Goal: Task Accomplishment & Management: Complete application form

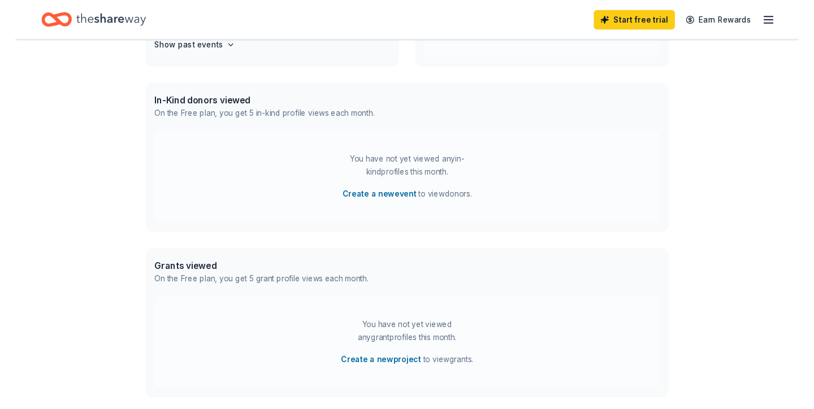
scroll to position [223, 0]
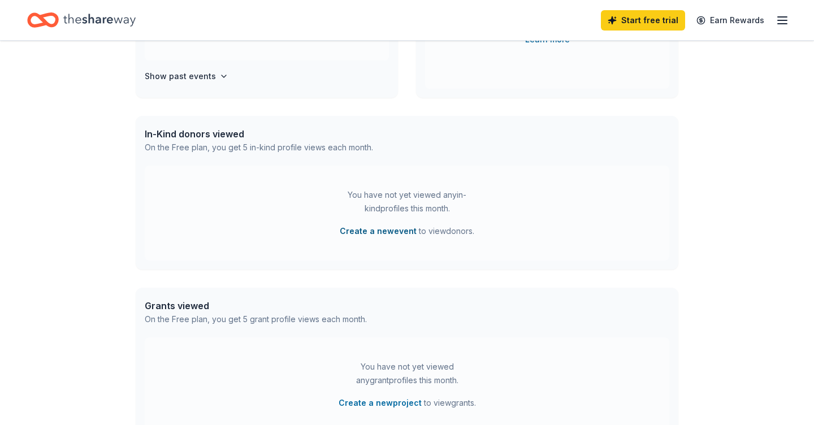
click at [400, 228] on button "Create a new event" at bounding box center [378, 232] width 77 height 14
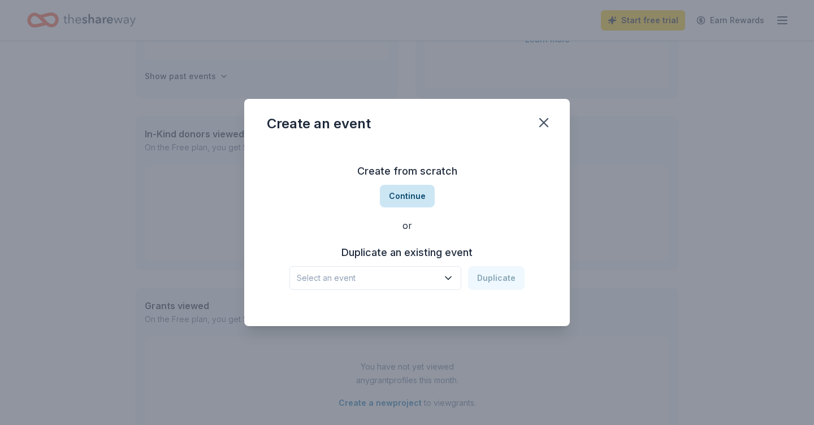
click at [413, 193] on button "Continue" at bounding box center [407, 196] width 55 height 23
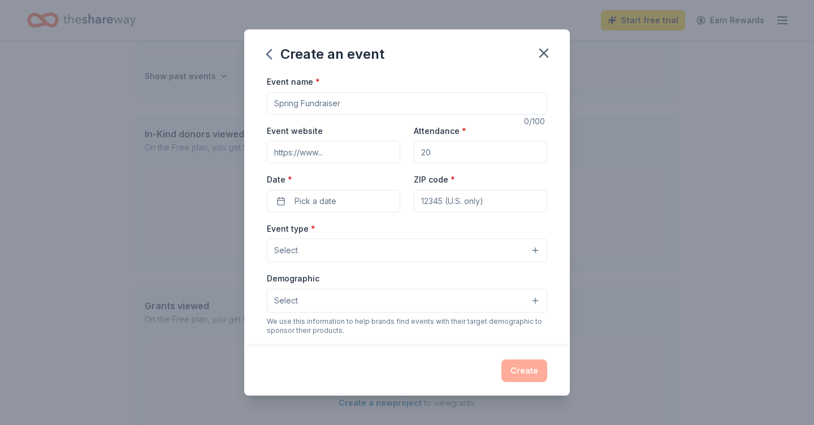
type input "s"
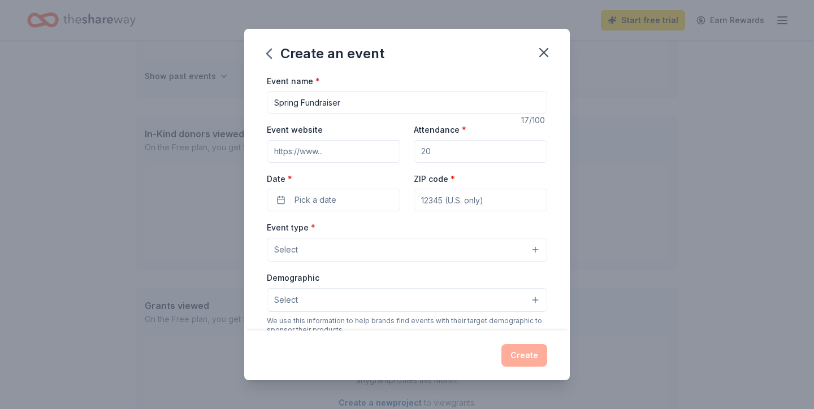
type input "Spring Fundraiser"
click at [316, 149] on input "Event website" at bounding box center [333, 151] width 133 height 23
paste input "https://reilly.dallasisd.org"
type input "https://reilly.dallasisd.org"
click at [461, 150] on input "Attendance *" at bounding box center [480, 151] width 133 height 23
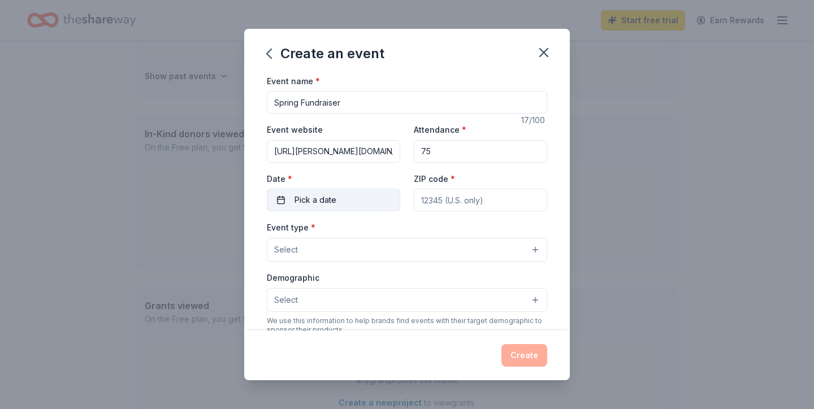
type input "75"
click at [356, 202] on button "Pick a date" at bounding box center [333, 200] width 133 height 23
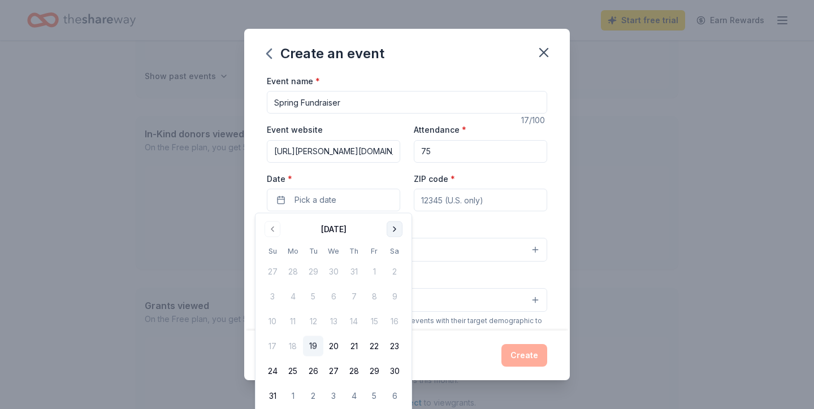
click at [394, 228] on button "Go to next month" at bounding box center [395, 230] width 16 height 16
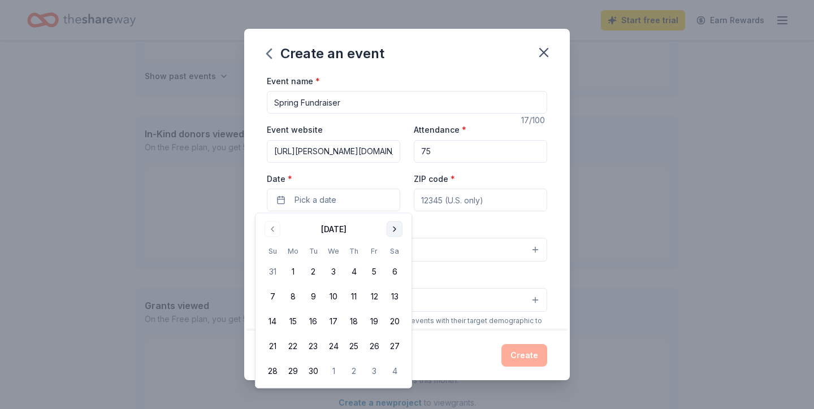
click at [394, 228] on button "Go to next month" at bounding box center [395, 230] width 16 height 16
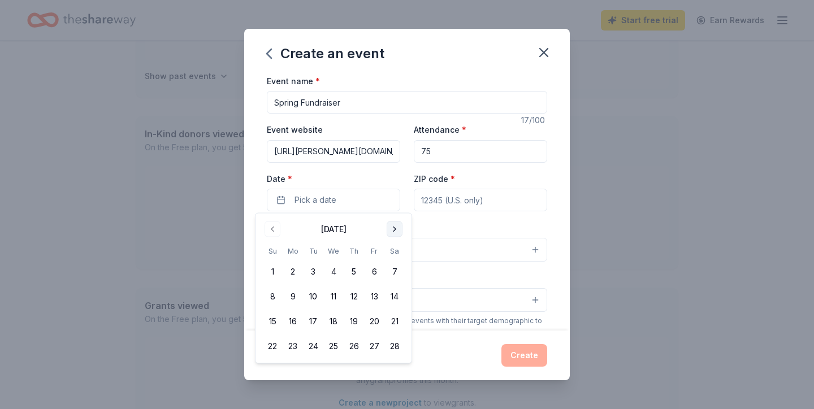
click at [394, 228] on button "Go to next month" at bounding box center [395, 230] width 16 height 16
click at [391, 269] on button "7" at bounding box center [395, 272] width 20 height 20
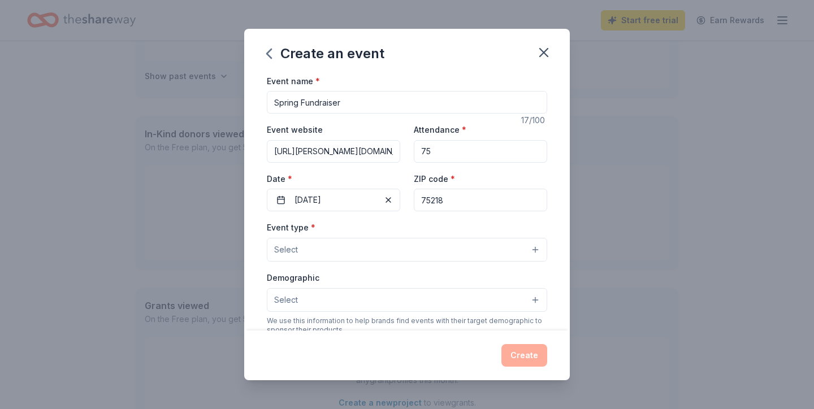
type input "75218"
click at [375, 249] on button "Select" at bounding box center [407, 250] width 280 height 24
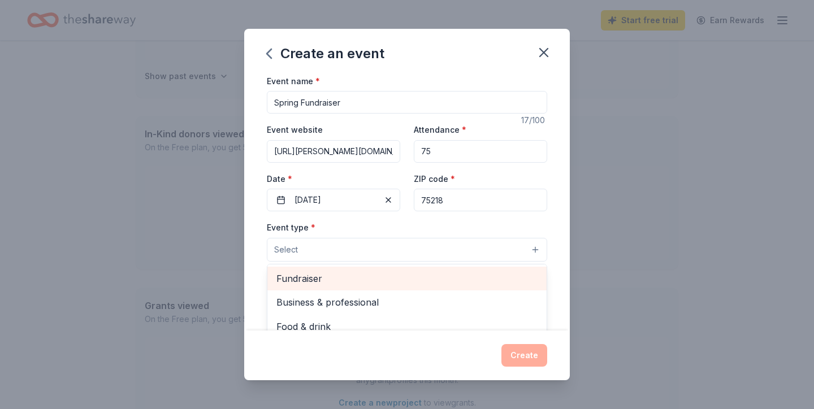
click at [351, 283] on span "Fundraiser" at bounding box center [407, 278] width 261 height 15
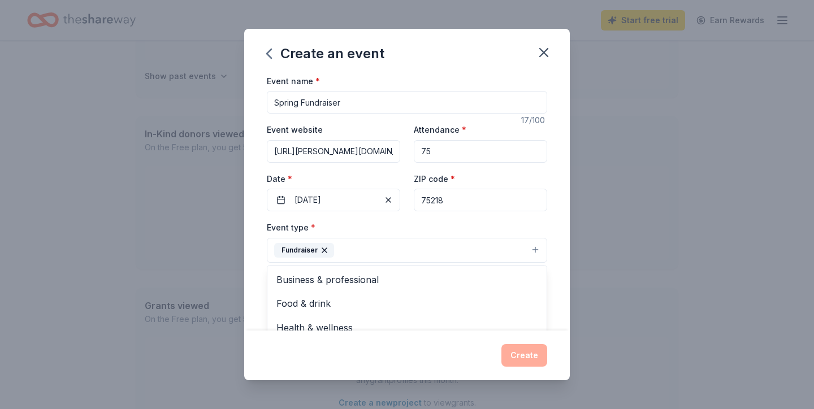
click at [252, 276] on div "Event name * Spring Fundraiser 17 /100 Event website https://reilly.dallasisd.o…" at bounding box center [407, 202] width 326 height 257
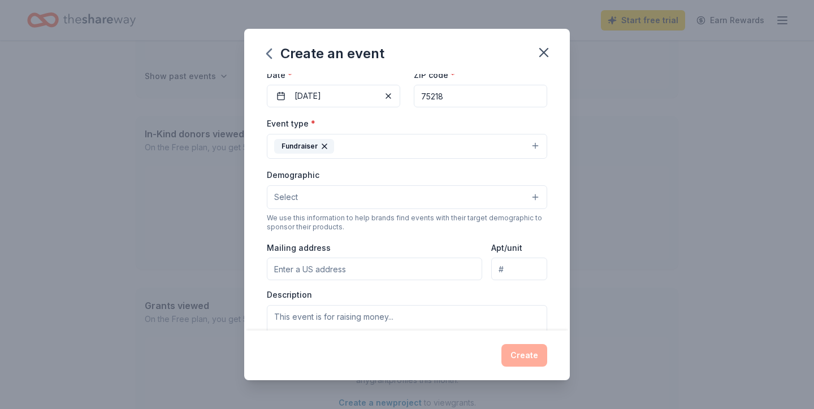
scroll to position [159, 0]
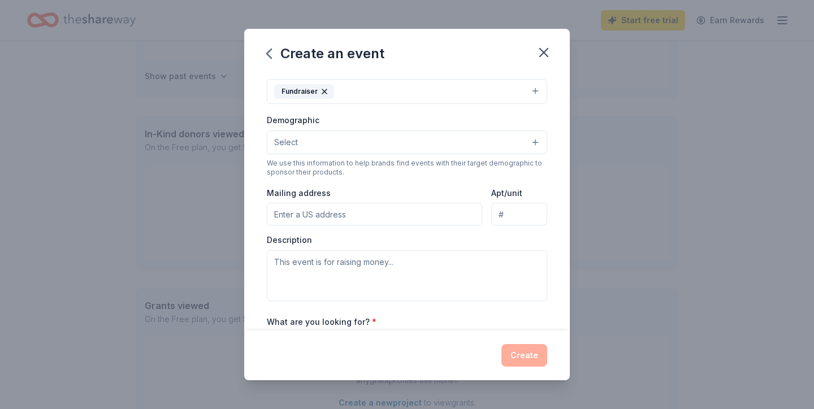
click at [349, 137] on button "Select" at bounding box center [407, 143] width 280 height 24
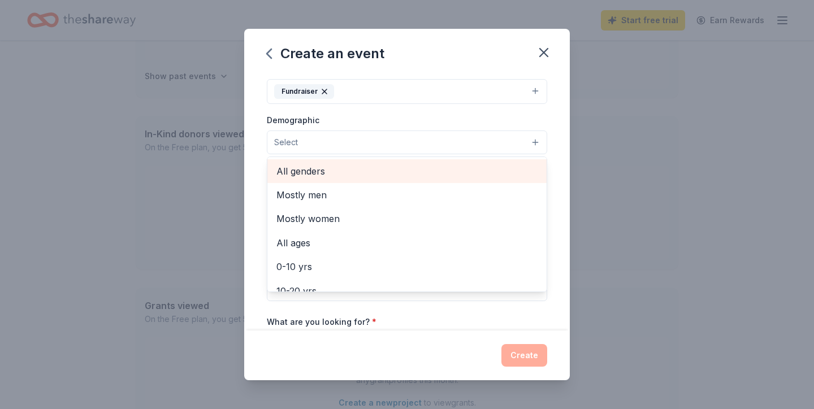
click at [321, 169] on span "All genders" at bounding box center [407, 171] width 261 height 15
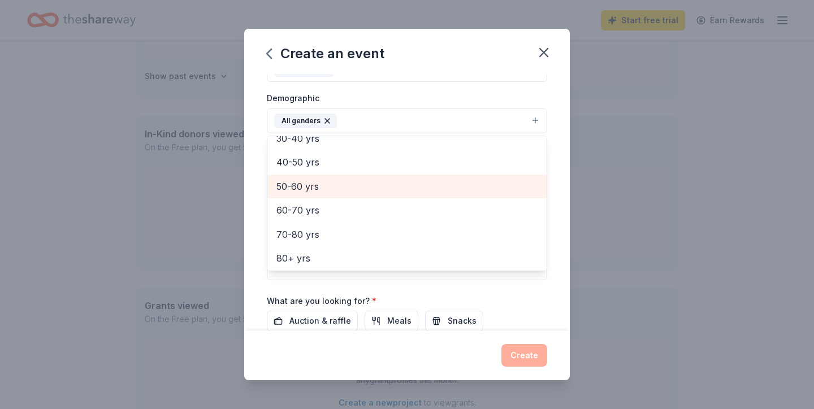
scroll to position [155, 0]
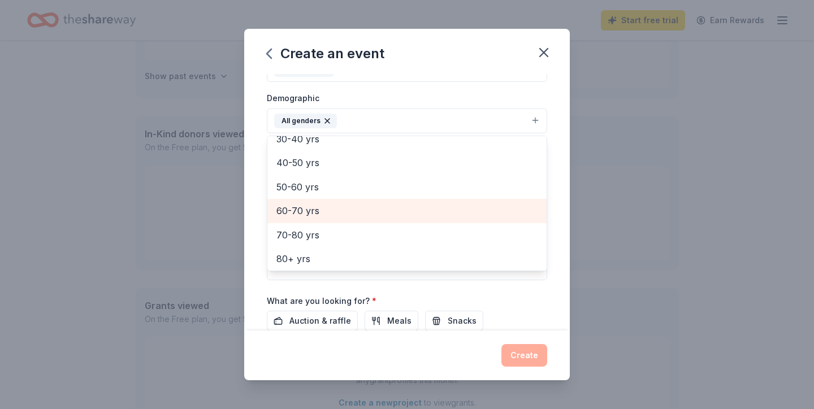
click at [303, 211] on span "60-70 yrs" at bounding box center [407, 211] width 261 height 15
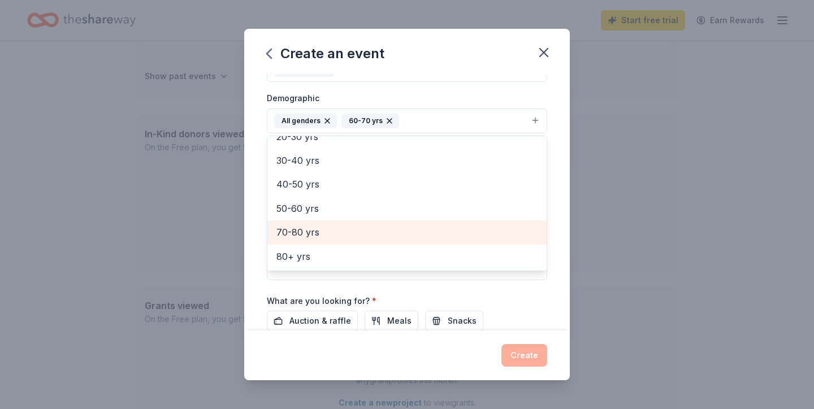
scroll to position [131, 0]
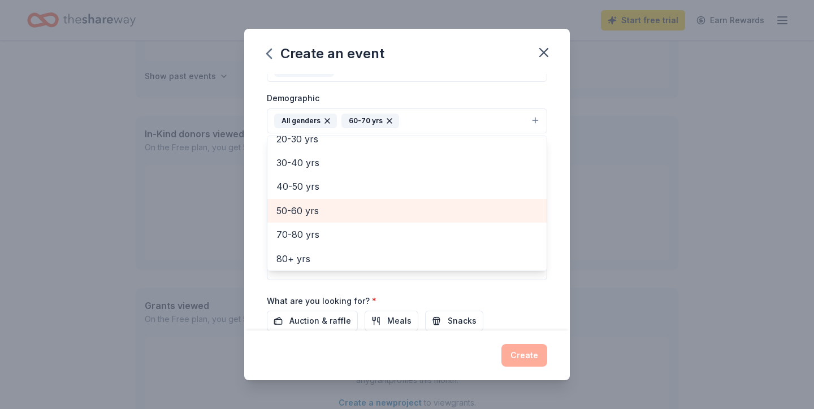
click at [307, 212] on span "50-60 yrs" at bounding box center [407, 211] width 261 height 15
click at [305, 206] on span "40-50 yrs" at bounding box center [407, 210] width 261 height 15
click at [304, 204] on span "30-40 yrs" at bounding box center [407, 210] width 261 height 15
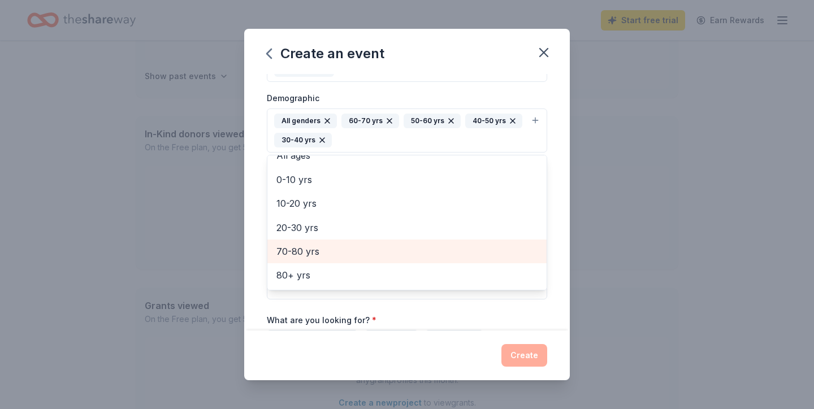
scroll to position [60, 0]
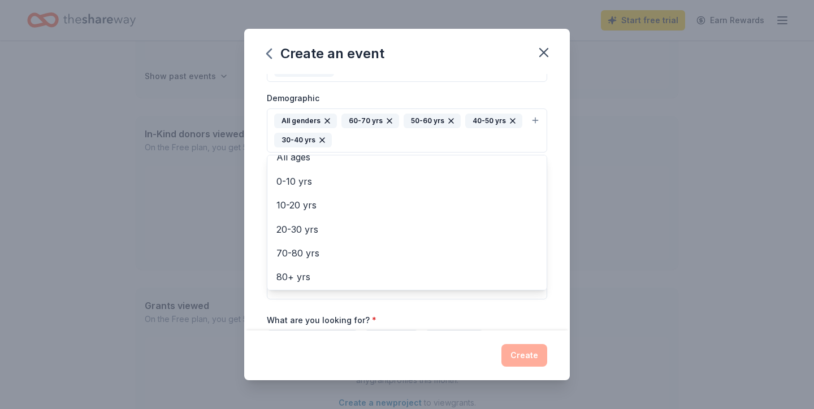
click at [257, 299] on div "Event name * Spring Fundraiser 17 /100 Event website https://reilly.dallasisd.o…" at bounding box center [407, 202] width 326 height 257
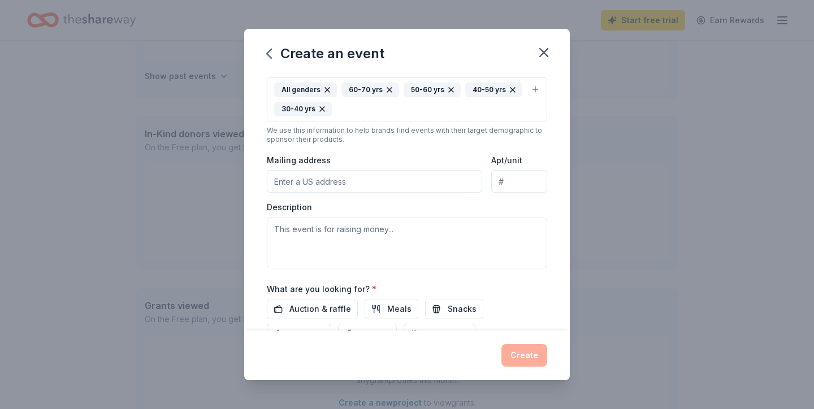
scroll to position [217, 0]
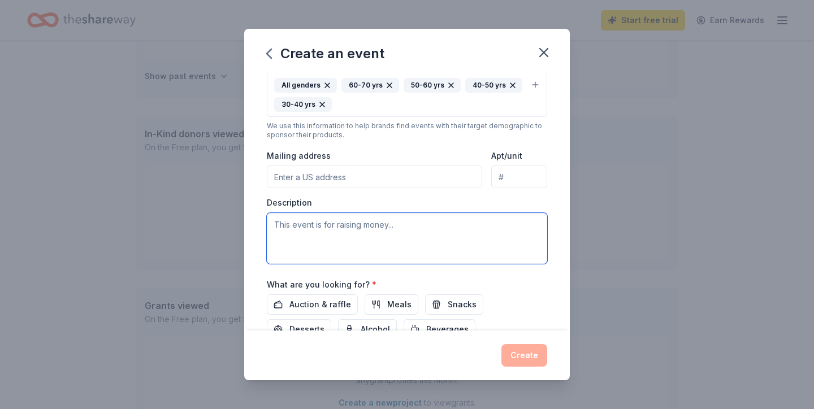
click at [304, 234] on textarea at bounding box center [407, 238] width 280 height 51
paste textarea "The mission of the Martha Turner Reilly PTA is to positively impact the childre…"
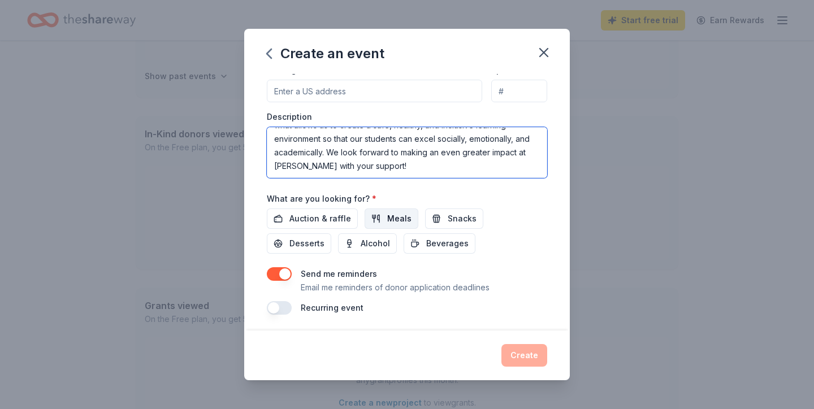
scroll to position [302, 0]
type textarea "The mission of the Martha Turner Reilly PTA is to positively impact the childre…"
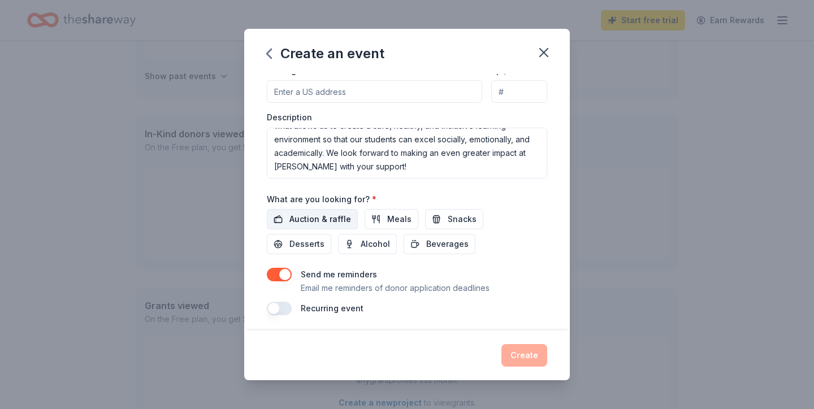
click at [313, 216] on span "Auction & raffle" at bounding box center [321, 220] width 62 height 14
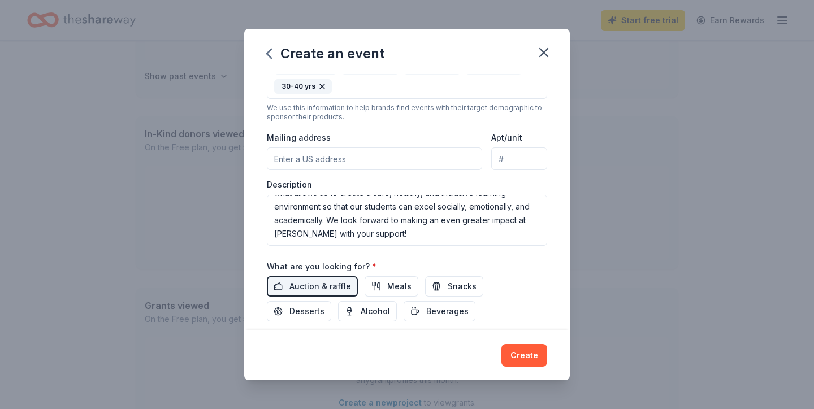
scroll to position [231, 0]
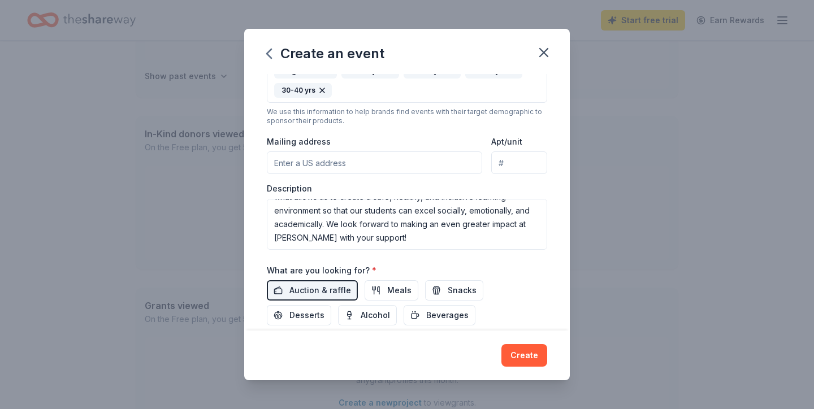
click at [530, 371] on div "Create" at bounding box center [407, 356] width 326 height 50
click at [529, 356] on button "Create" at bounding box center [525, 355] width 46 height 23
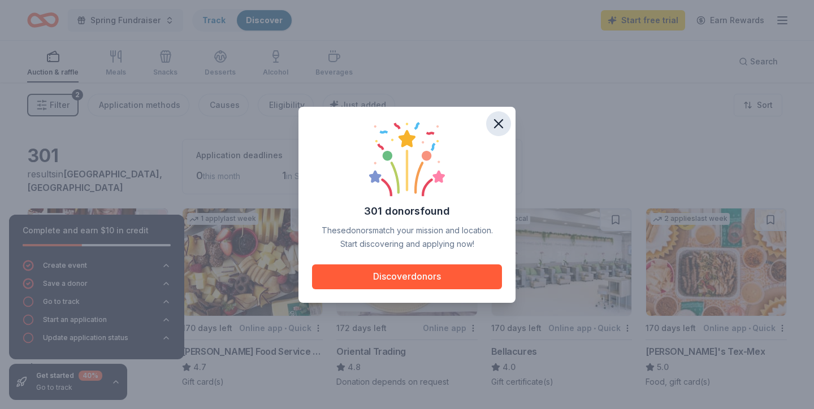
click at [499, 124] on icon "button" at bounding box center [499, 124] width 8 height 8
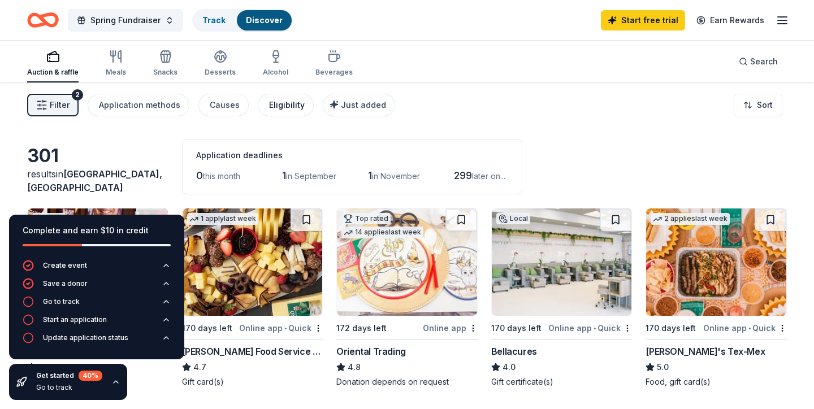
click at [276, 102] on div "Eligibility" at bounding box center [287, 105] width 36 height 14
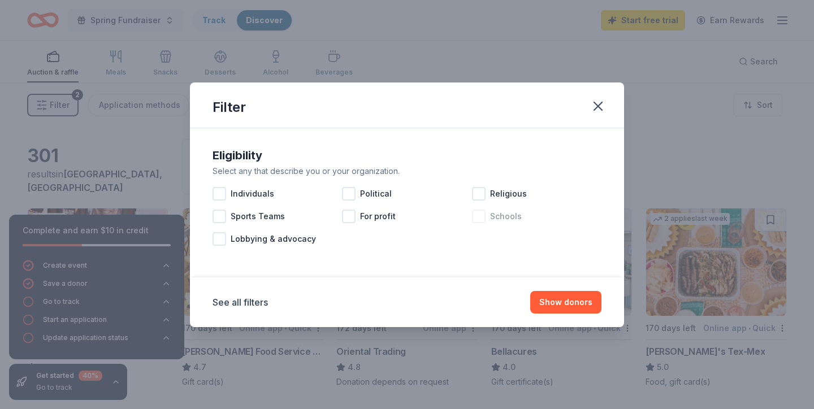
click at [484, 218] on div at bounding box center [479, 217] width 14 height 14
click at [552, 299] on button "Show 286 donors" at bounding box center [558, 302] width 88 height 23
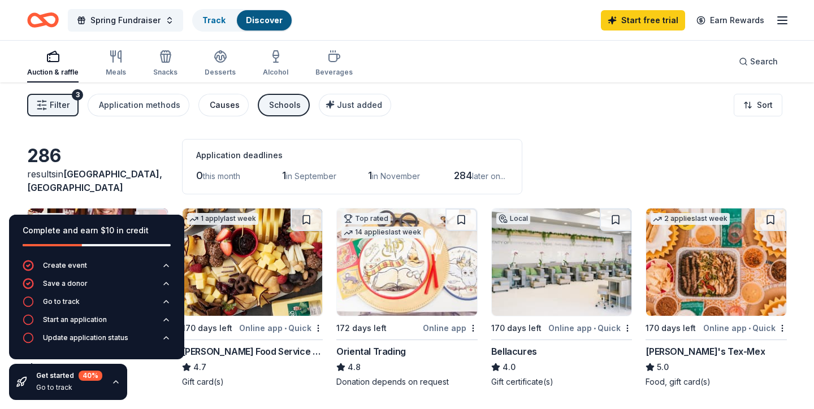
click at [223, 105] on div "Causes" at bounding box center [225, 105] width 30 height 14
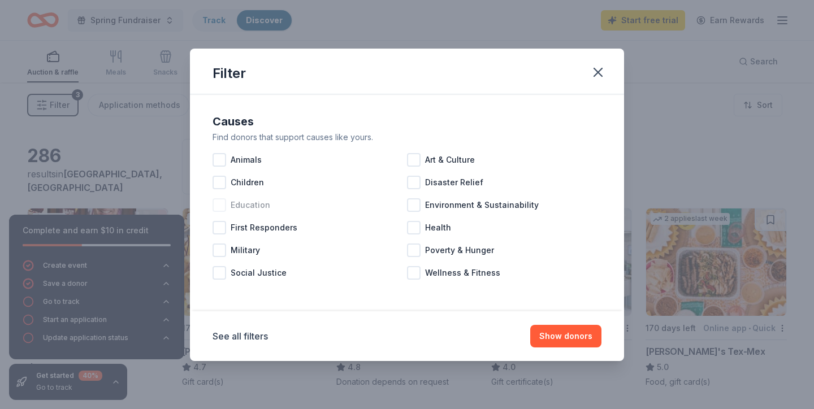
click at [221, 202] on div at bounding box center [220, 205] width 14 height 14
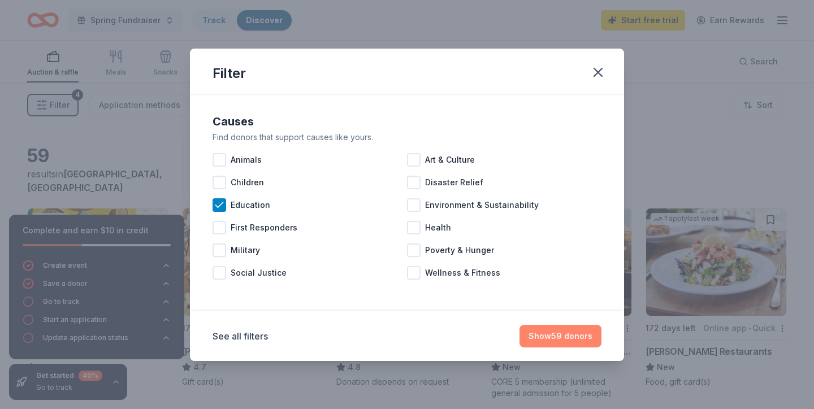
click at [579, 339] on button "Show 59 donors" at bounding box center [561, 336] width 82 height 23
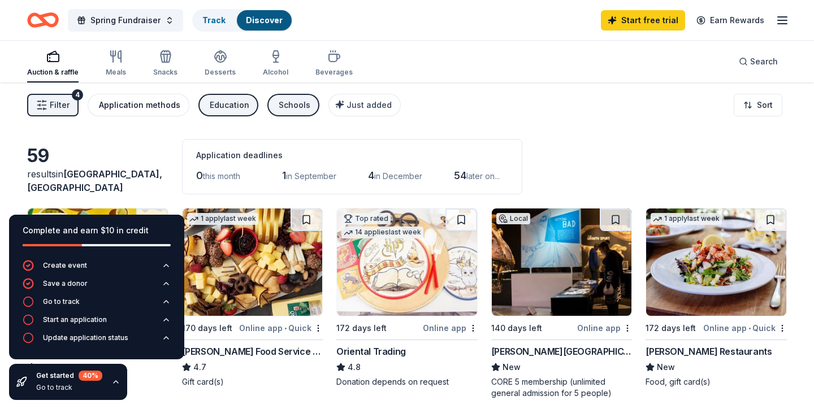
click at [145, 96] on button "Application methods" at bounding box center [139, 105] width 102 height 23
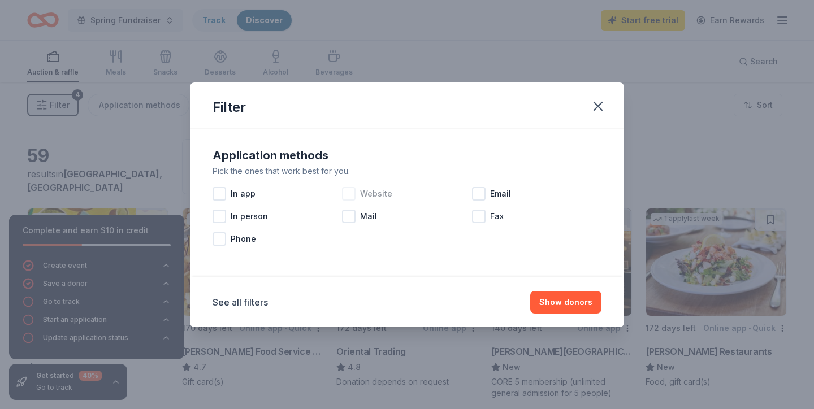
click at [347, 193] on div at bounding box center [349, 194] width 14 height 14
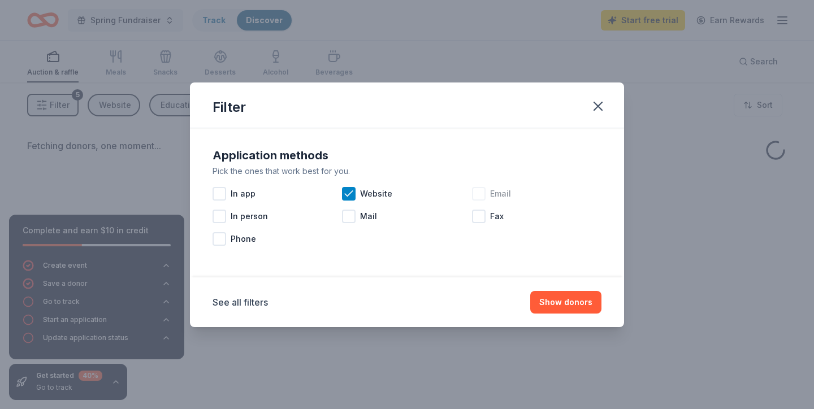
click at [477, 195] on div at bounding box center [479, 194] width 14 height 14
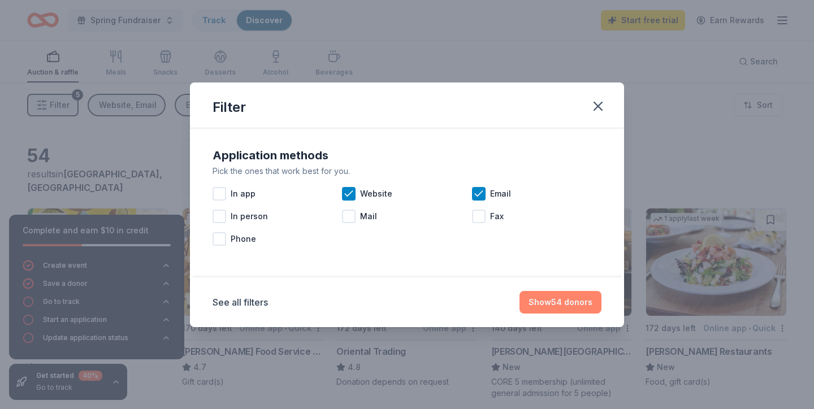
click at [549, 300] on button "Show 54 donors" at bounding box center [561, 302] width 82 height 23
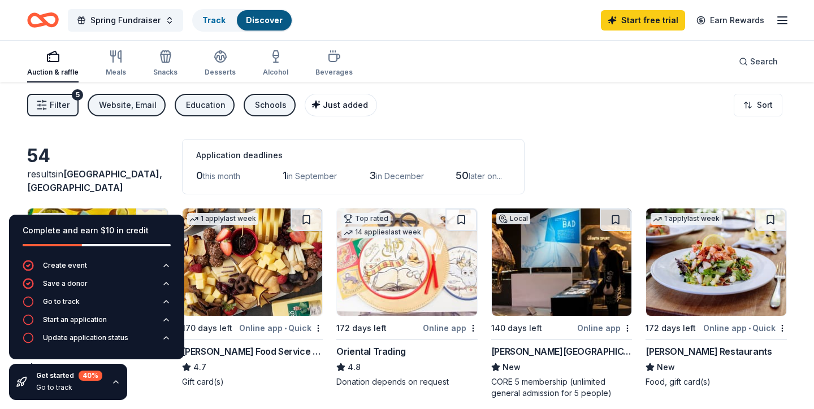
click at [326, 108] on span "Just added" at bounding box center [345, 105] width 45 height 10
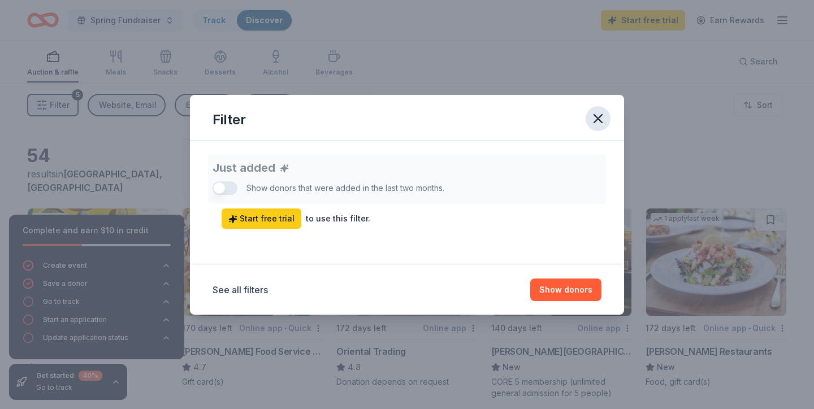
click at [606, 115] on icon "button" at bounding box center [598, 119] width 16 height 16
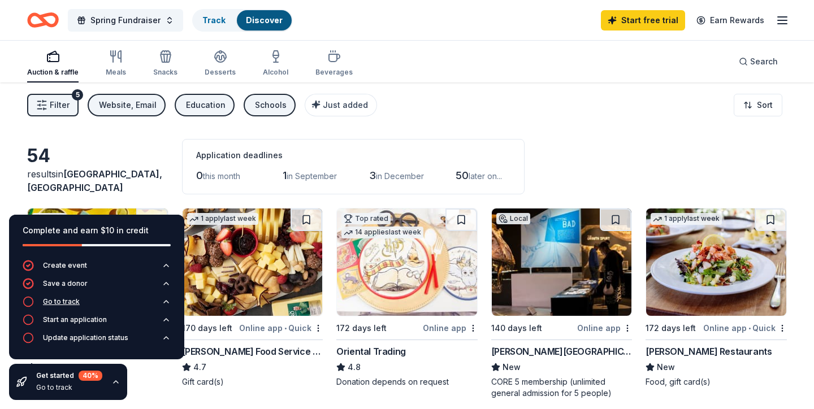
click at [53, 301] on div "Go to track" at bounding box center [61, 301] width 37 height 9
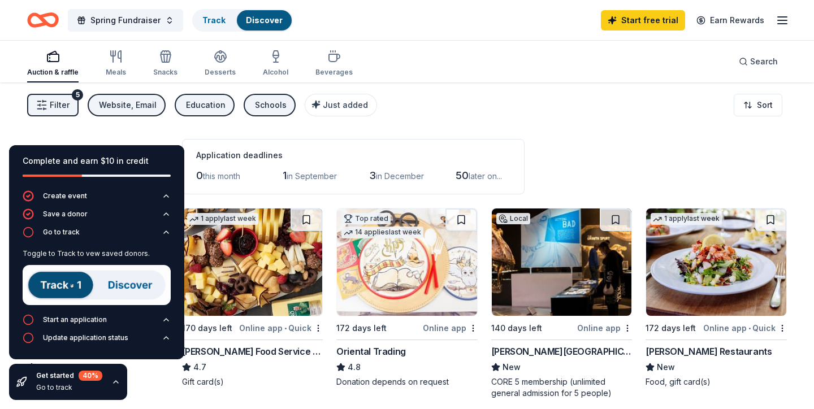
click at [69, 286] on img at bounding box center [97, 285] width 148 height 40
click at [131, 290] on img at bounding box center [97, 285] width 148 height 40
click at [74, 279] on img at bounding box center [97, 285] width 148 height 40
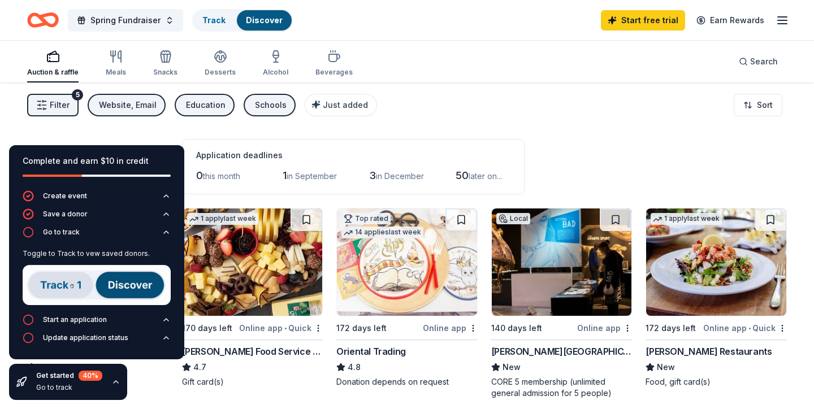
click at [145, 286] on img at bounding box center [97, 285] width 148 height 40
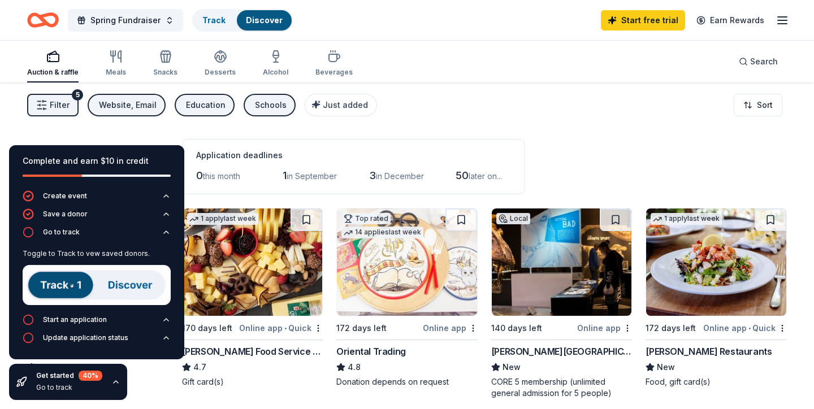
click at [148, 285] on img at bounding box center [97, 285] width 148 height 40
click at [80, 287] on img at bounding box center [97, 285] width 148 height 40
click at [79, 317] on div "Start an application" at bounding box center [75, 320] width 64 height 9
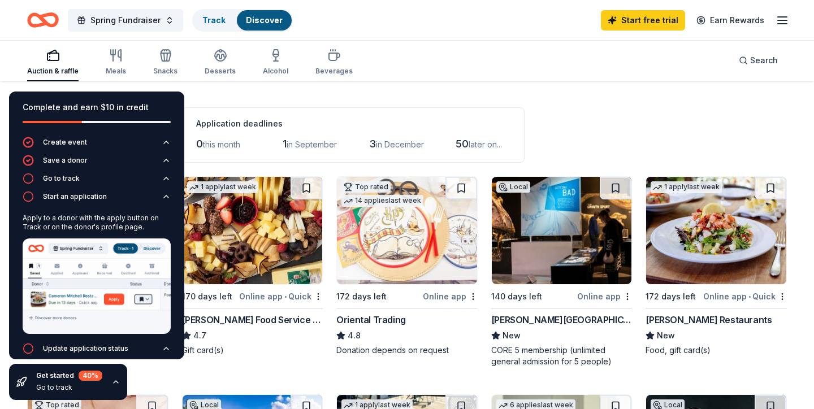
scroll to position [42, 0]
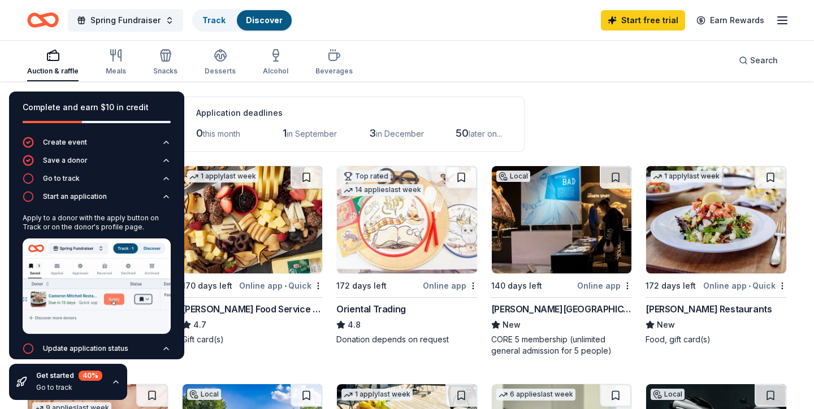
click at [567, 212] on img at bounding box center [562, 219] width 140 height 107
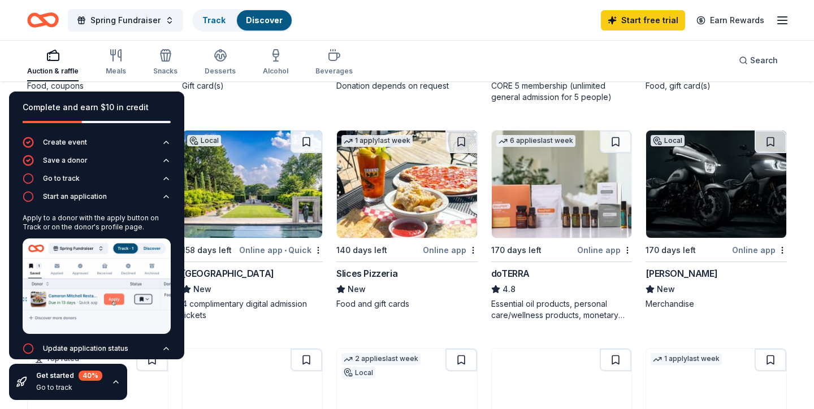
scroll to position [306, 0]
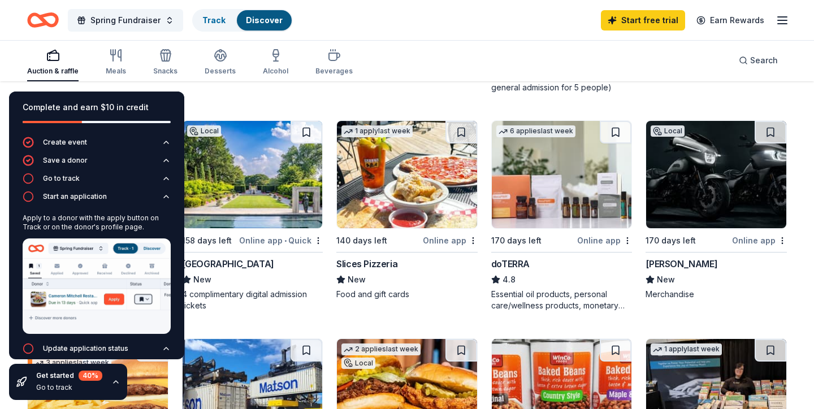
click at [262, 177] on img at bounding box center [253, 174] width 140 height 107
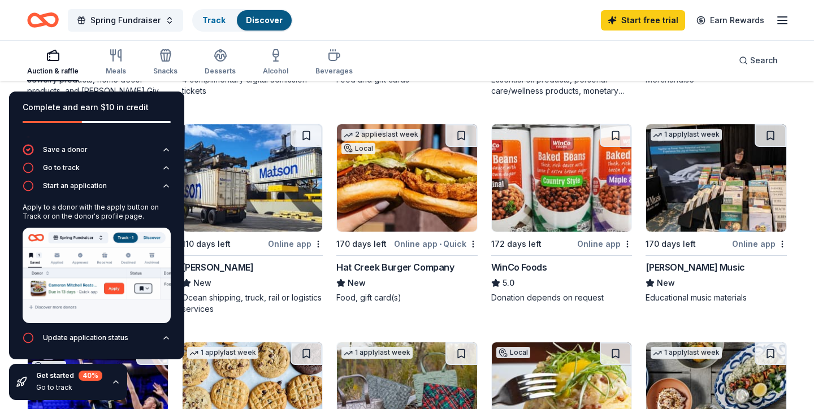
scroll to position [547, 0]
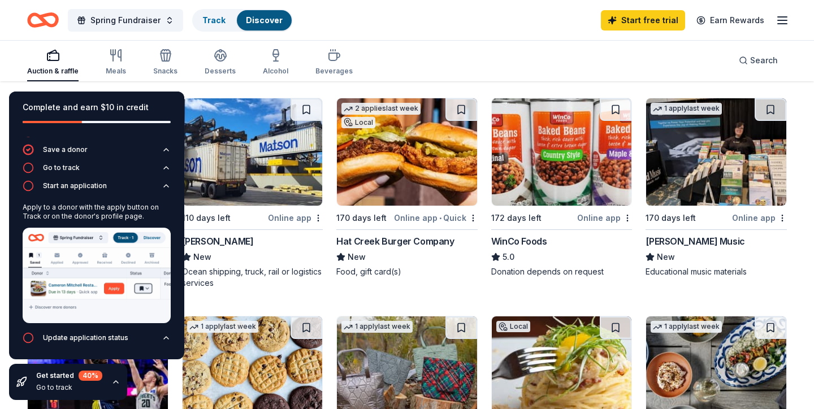
click at [430, 167] on img at bounding box center [407, 151] width 140 height 107
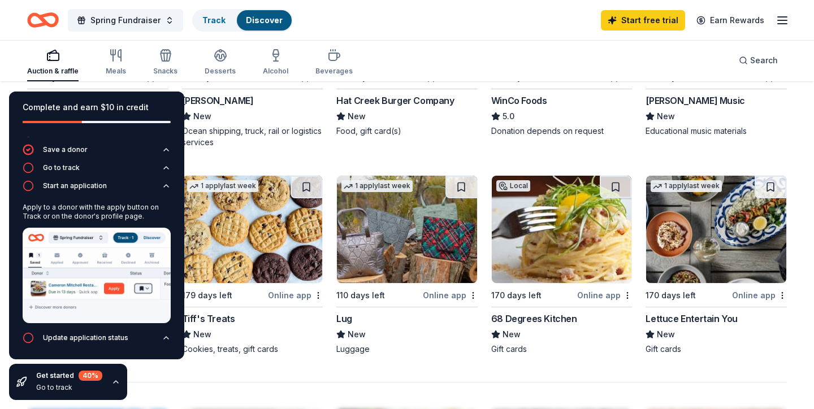
scroll to position [719, 0]
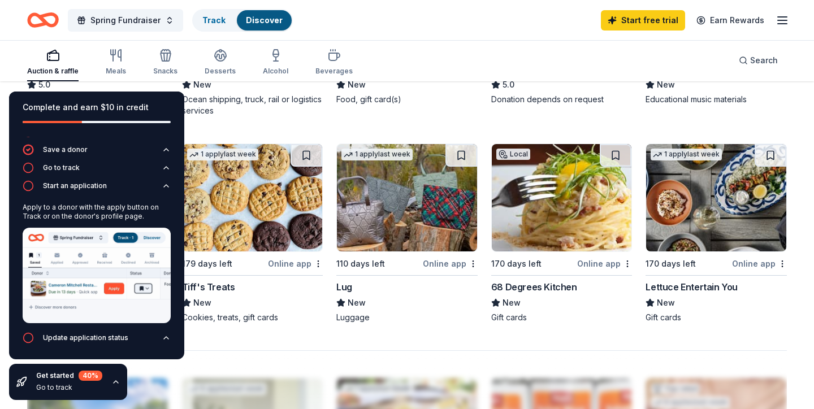
click at [115, 382] on icon "button" at bounding box center [116, 382] width 5 height 2
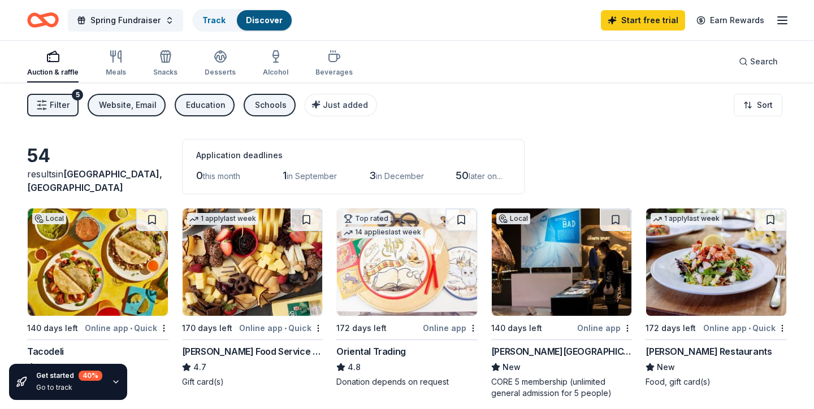
scroll to position [0, 0]
click at [60, 68] on div "Auction & raffle" at bounding box center [52, 72] width 51 height 9
click at [209, 21] on link "Track" at bounding box center [213, 20] width 23 height 10
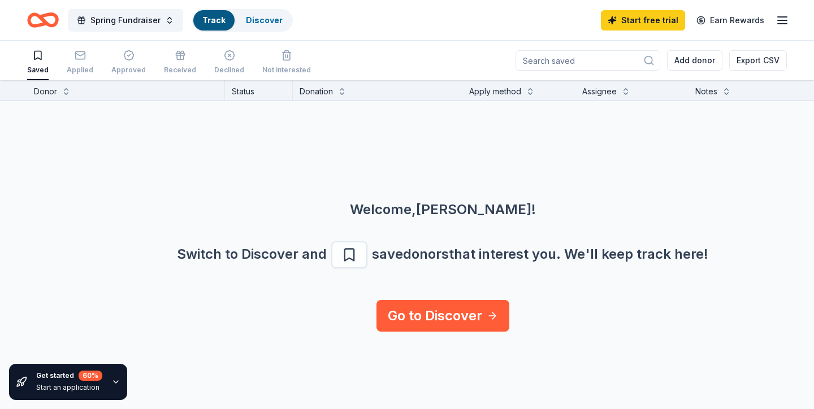
click at [70, 386] on div "Start an application" at bounding box center [69, 387] width 66 height 9
click at [116, 381] on icon "button" at bounding box center [115, 382] width 9 height 9
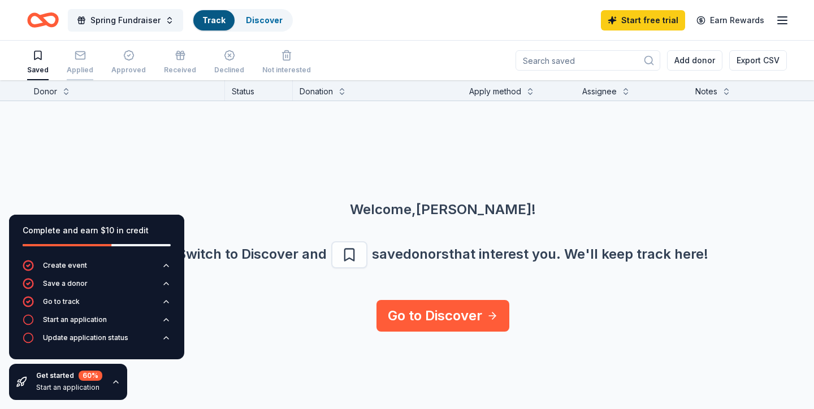
click at [81, 61] on div "Applied" at bounding box center [80, 62] width 27 height 25
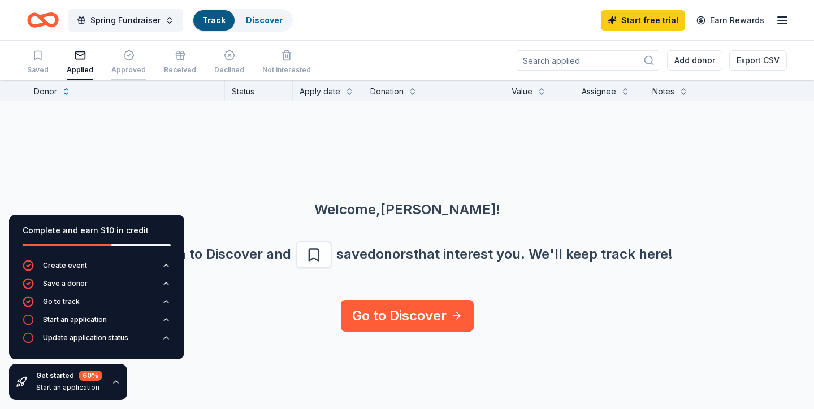
click at [127, 57] on icon "button" at bounding box center [128, 55] width 11 height 11
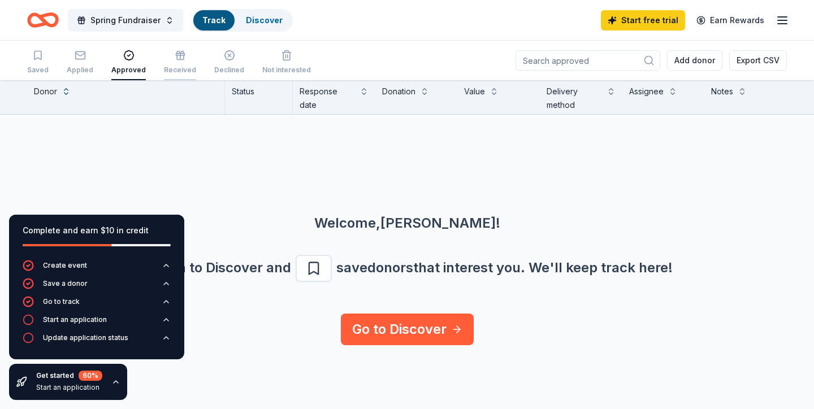
click at [167, 60] on div "button" at bounding box center [180, 55] width 32 height 11
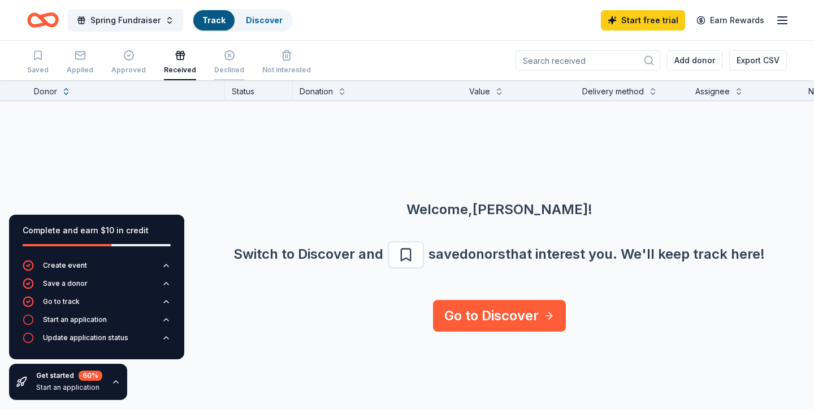
click at [214, 59] on div "button" at bounding box center [229, 55] width 30 height 11
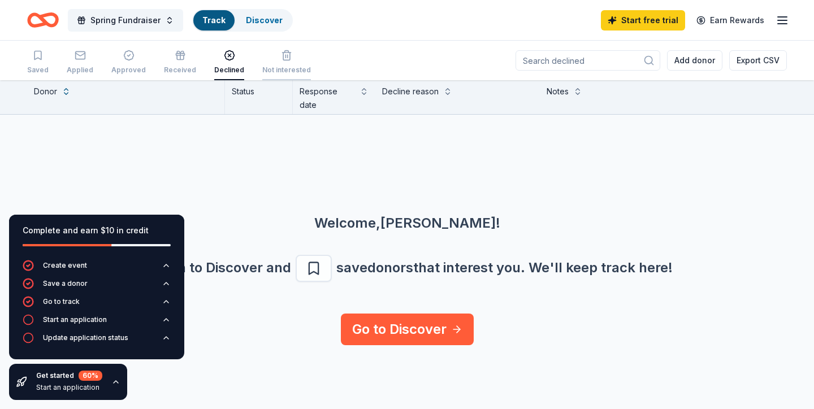
click at [281, 60] on icon "button" at bounding box center [286, 55] width 11 height 11
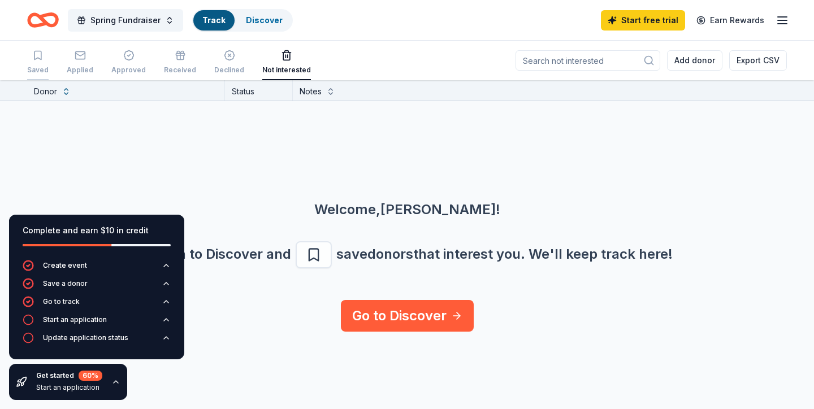
click at [41, 58] on icon "button" at bounding box center [37, 55] width 11 height 11
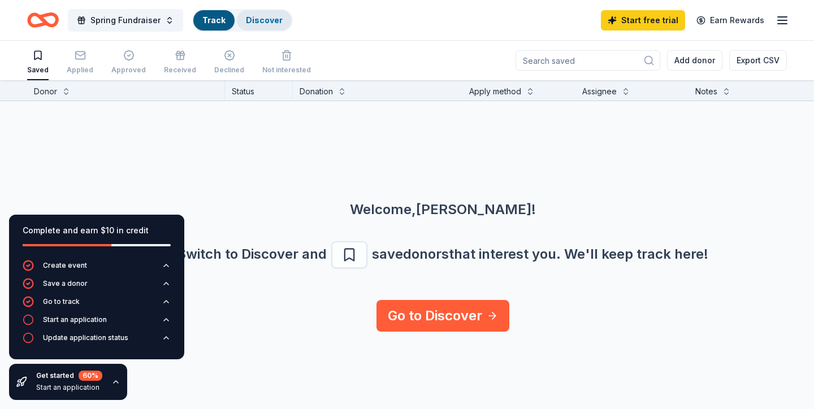
click at [263, 21] on link "Discover" at bounding box center [264, 20] width 37 height 10
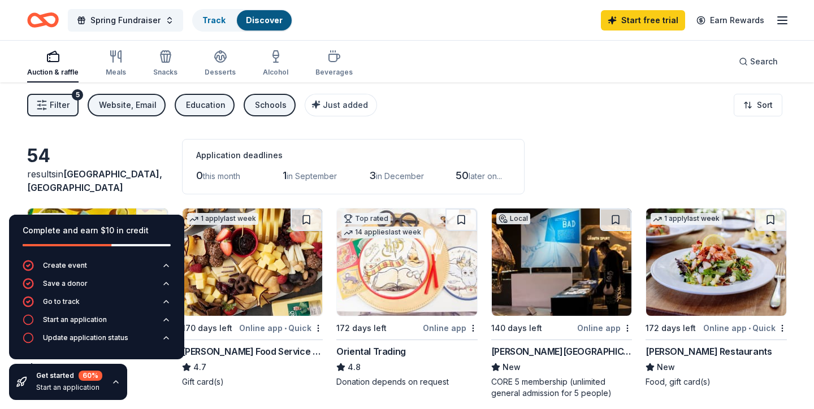
click at [294, 176] on span "in September" at bounding box center [312, 176] width 50 height 10
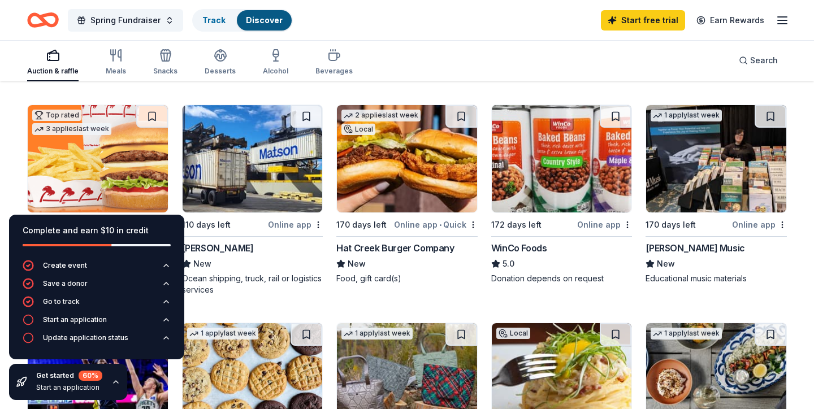
scroll to position [340, 0]
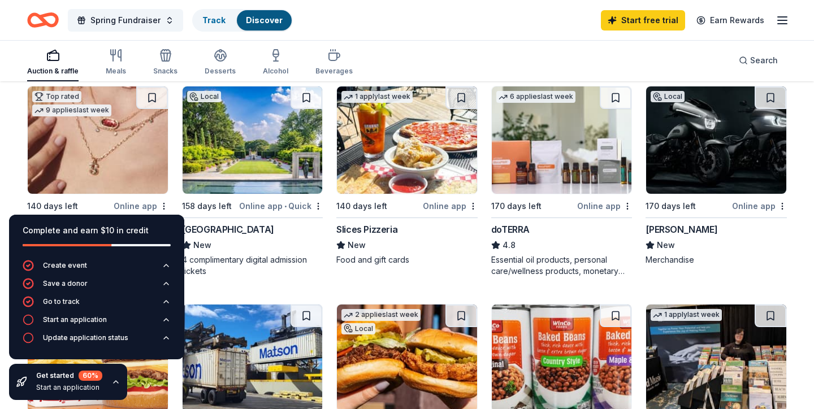
click at [748, 163] on img at bounding box center [716, 140] width 140 height 107
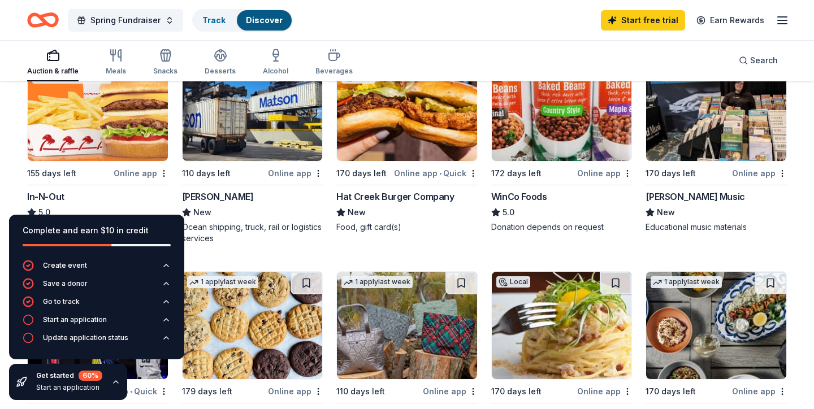
scroll to position [601, 0]
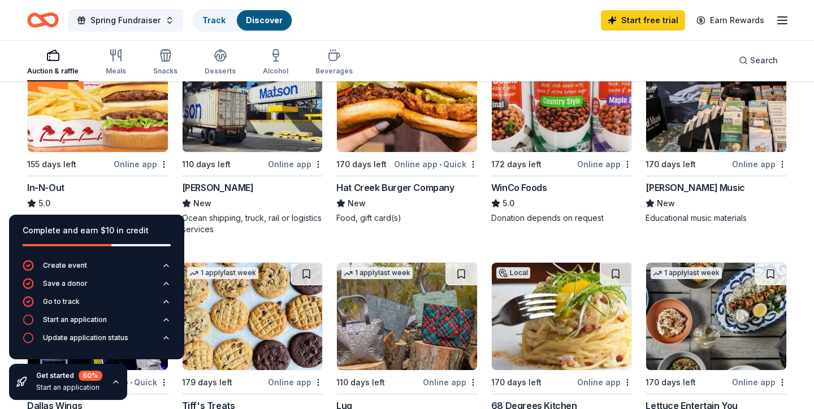
click at [84, 127] on img at bounding box center [98, 98] width 140 height 107
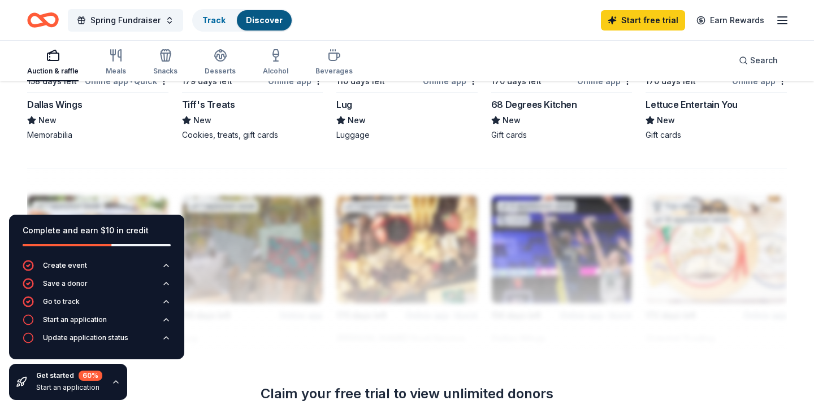
scroll to position [830, 0]
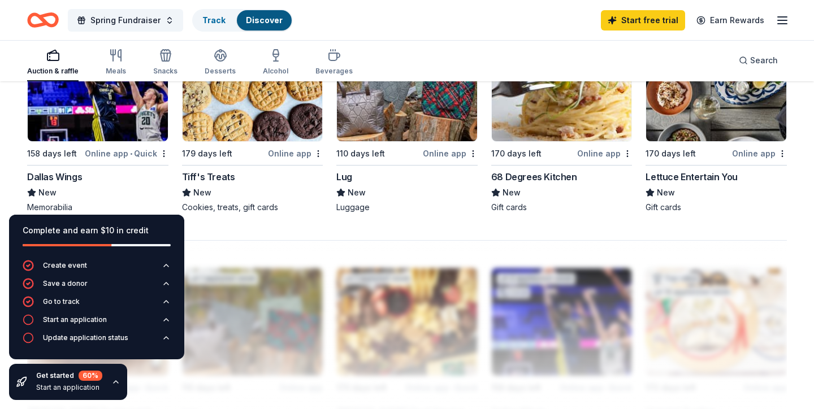
click at [103, 131] on img at bounding box center [98, 87] width 140 height 107
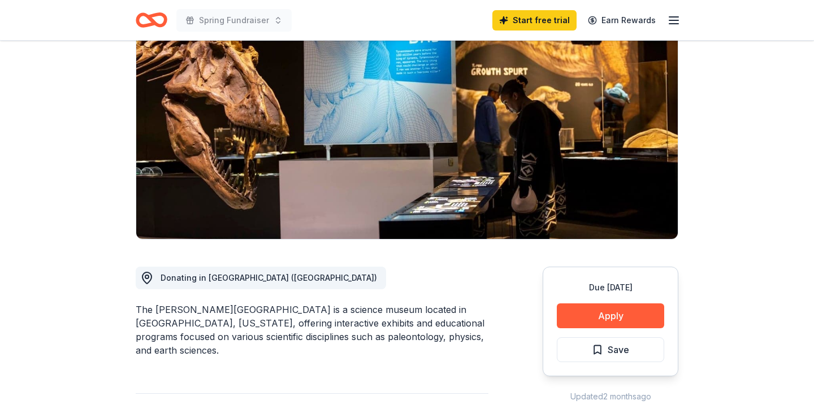
scroll to position [135, 0]
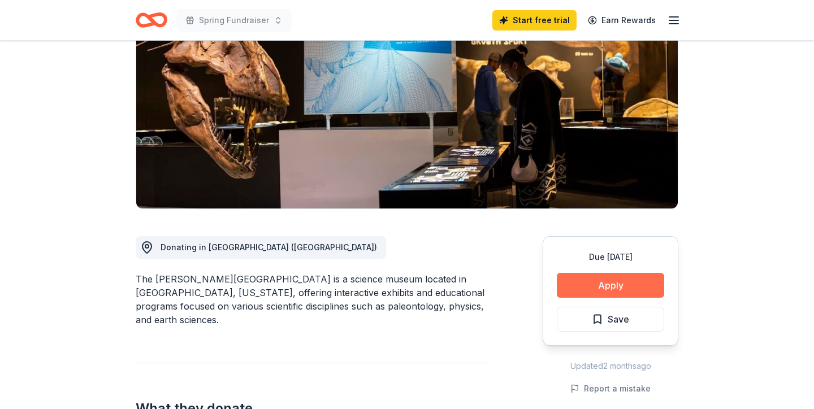
click at [594, 287] on button "Apply" at bounding box center [610, 285] width 107 height 25
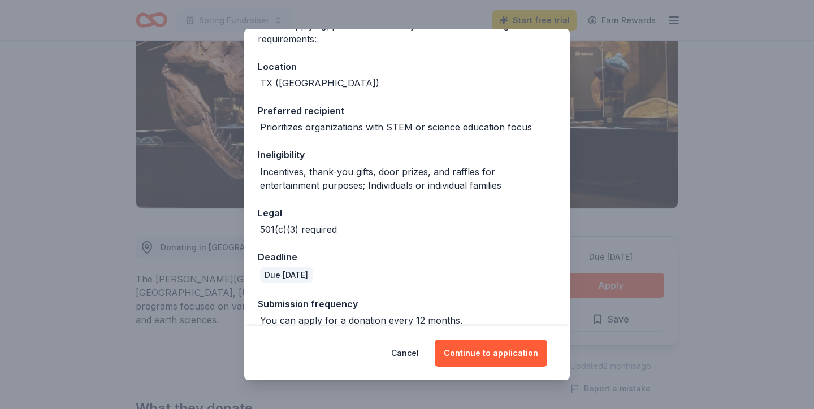
scroll to position [119, 0]
click at [494, 353] on button "Continue to application" at bounding box center [491, 353] width 113 height 27
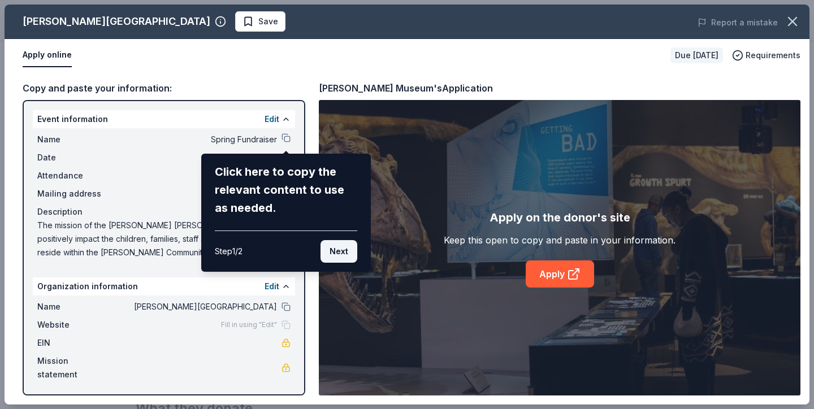
click at [336, 253] on button "Next" at bounding box center [339, 251] width 37 height 23
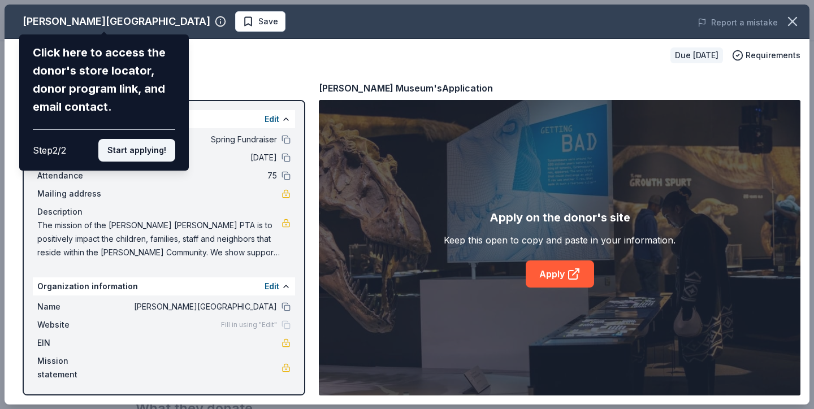
click at [141, 139] on button "Start applying!" at bounding box center [136, 150] width 77 height 23
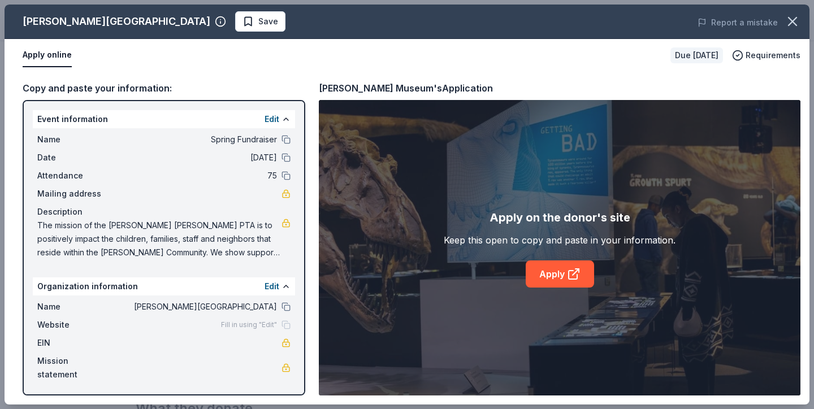
click at [568, 277] on div "Perot Museum Save Report a mistake Apply online Due in 140 days Requirements Co…" at bounding box center [407, 205] width 805 height 400
click at [565, 271] on link "Apply" at bounding box center [560, 274] width 68 height 27
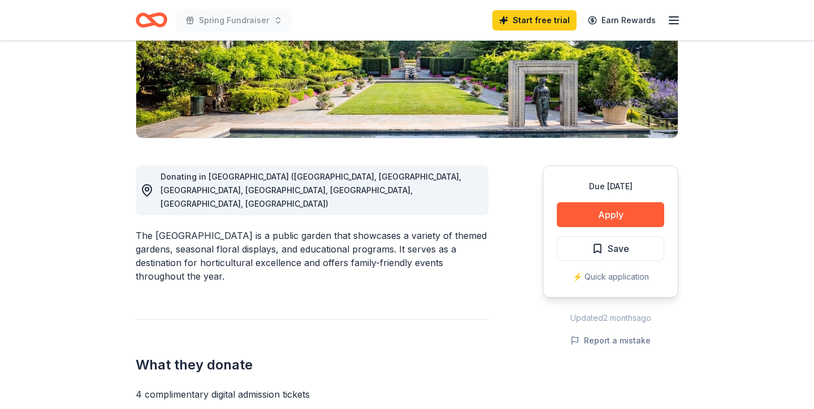
scroll to position [317, 0]
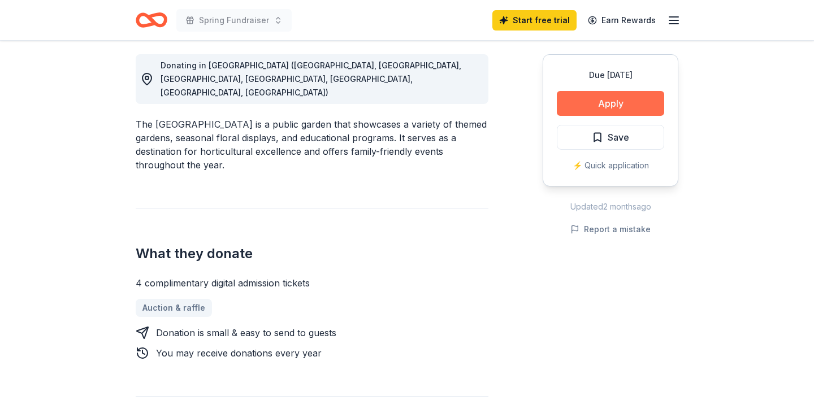
click at [603, 110] on button "Apply" at bounding box center [610, 103] width 107 height 25
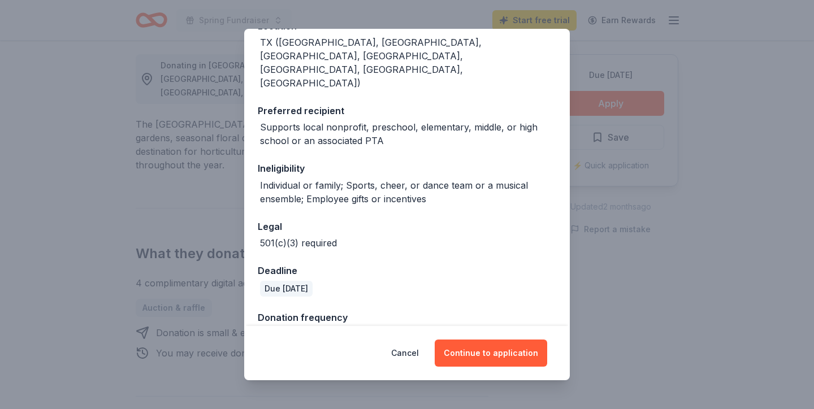
scroll to position [146, 0]
click at [481, 353] on button "Continue to application" at bounding box center [491, 353] width 113 height 27
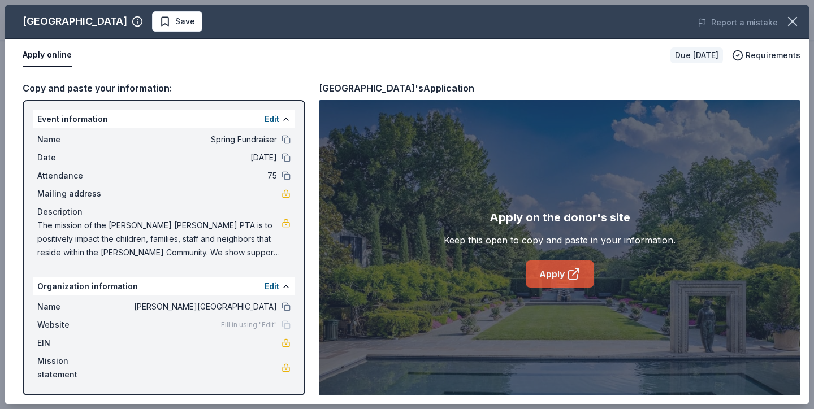
click at [545, 276] on link "Apply" at bounding box center [560, 274] width 68 height 27
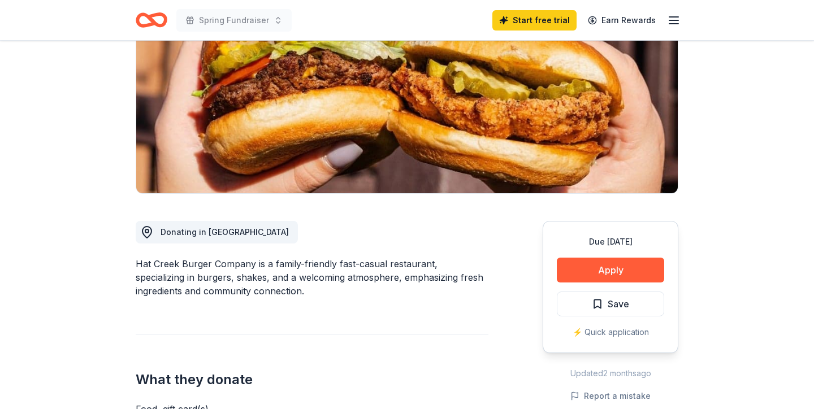
scroll to position [215, 0]
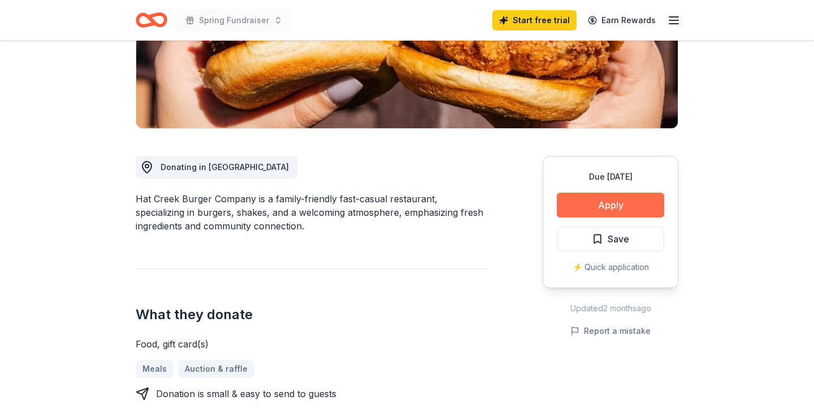
click at [589, 200] on button "Apply" at bounding box center [610, 205] width 107 height 25
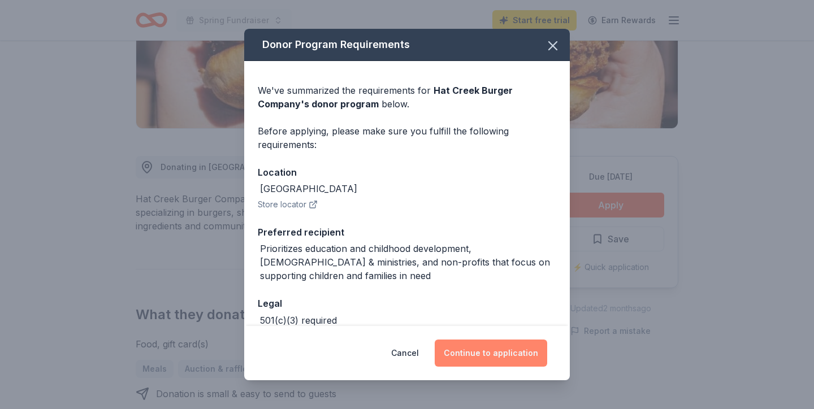
click at [489, 354] on button "Continue to application" at bounding box center [491, 353] width 113 height 27
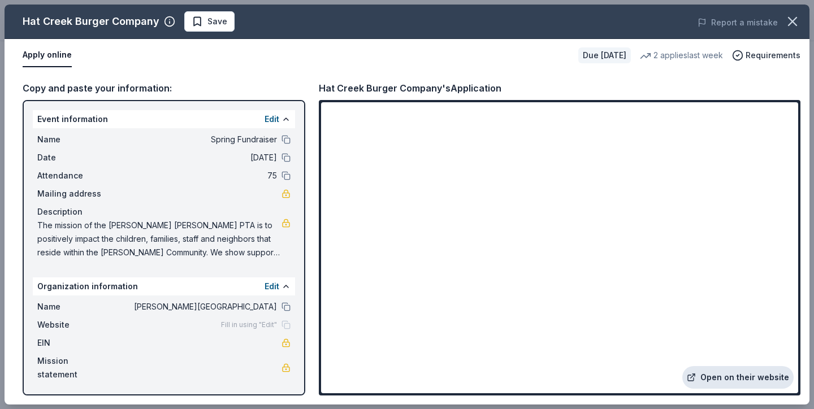
click at [719, 377] on link "Open on their website" at bounding box center [738, 377] width 111 height 23
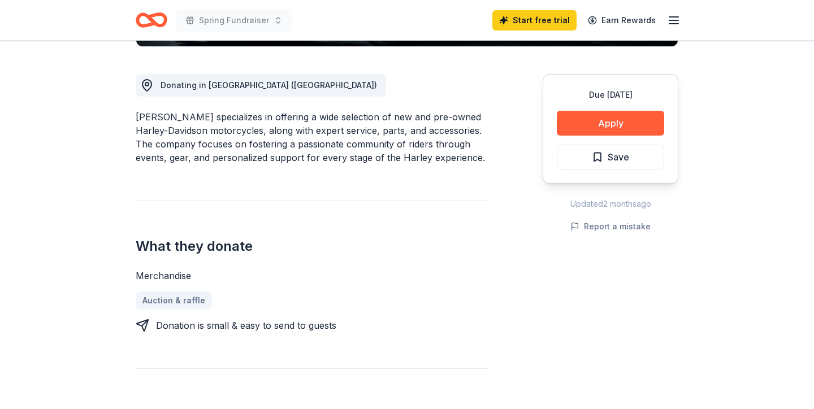
scroll to position [303, 0]
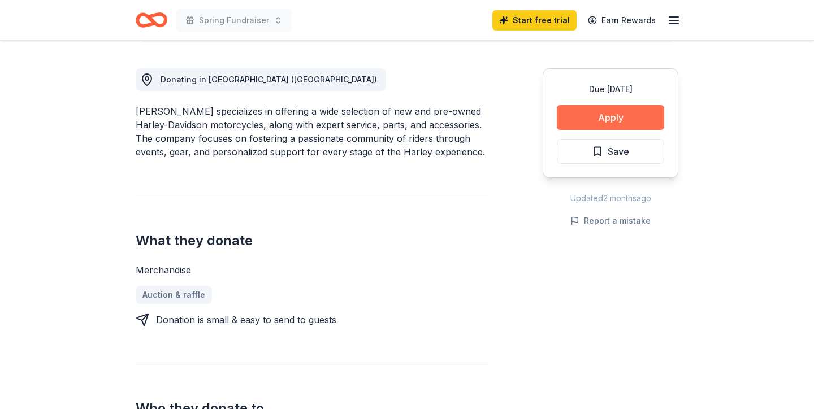
click at [621, 119] on button "Apply" at bounding box center [610, 117] width 107 height 25
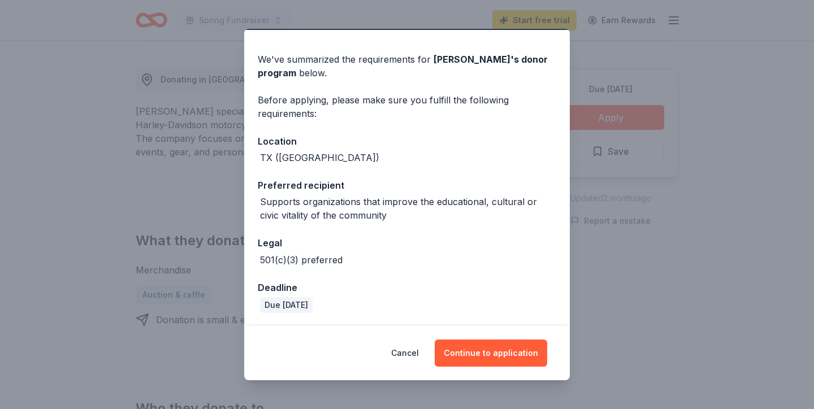
scroll to position [31, 0]
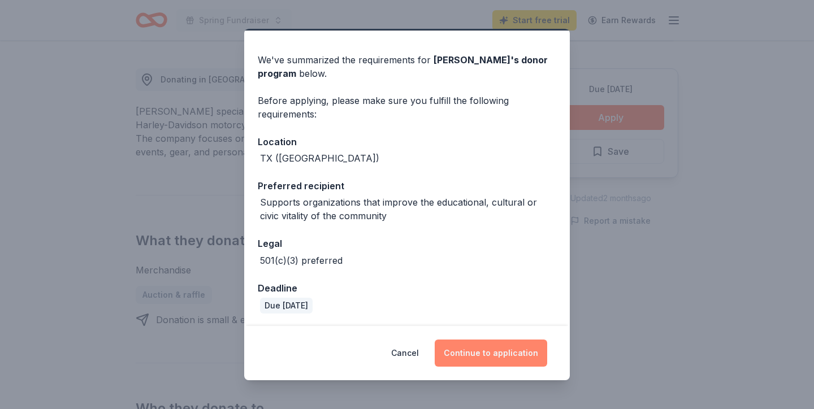
click at [495, 353] on button "Continue to application" at bounding box center [491, 353] width 113 height 27
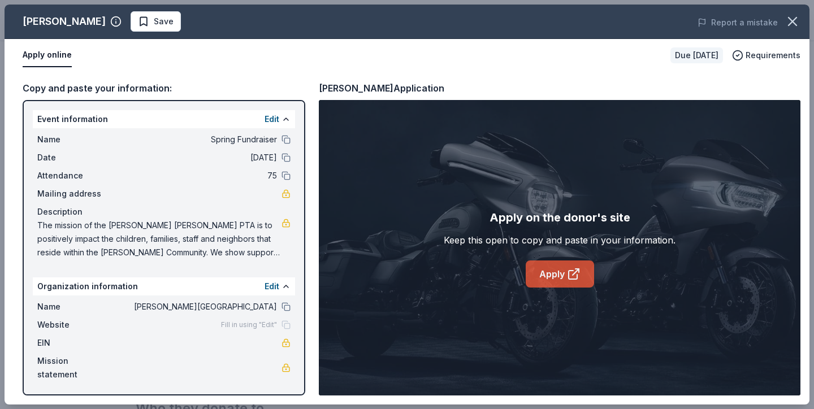
click at [560, 275] on link "Apply" at bounding box center [560, 274] width 68 height 27
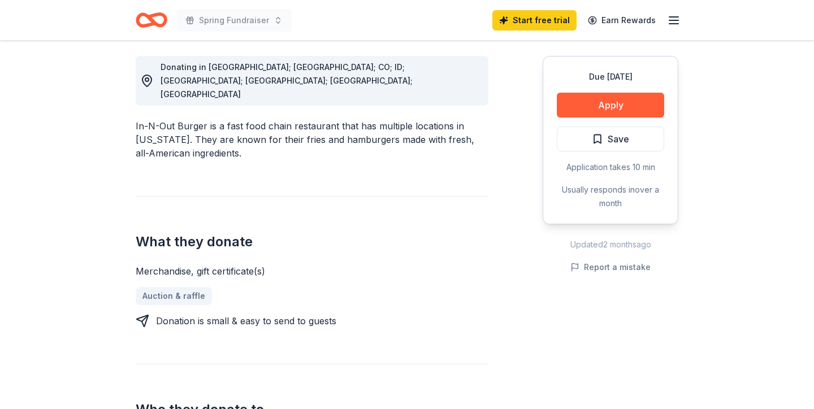
scroll to position [320, 0]
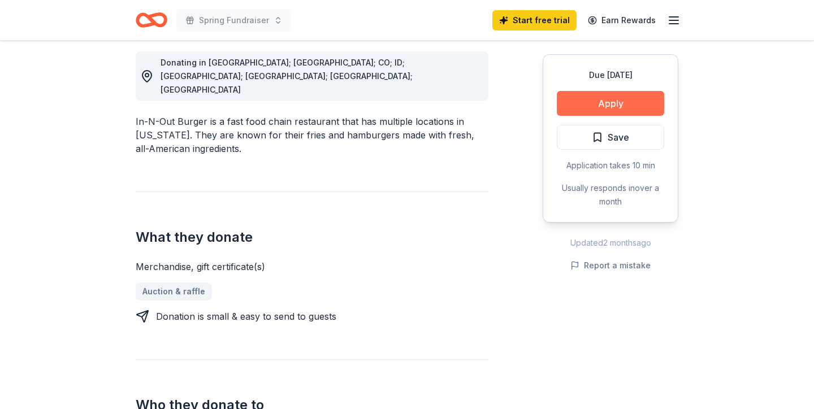
click at [592, 103] on button "Apply" at bounding box center [610, 103] width 107 height 25
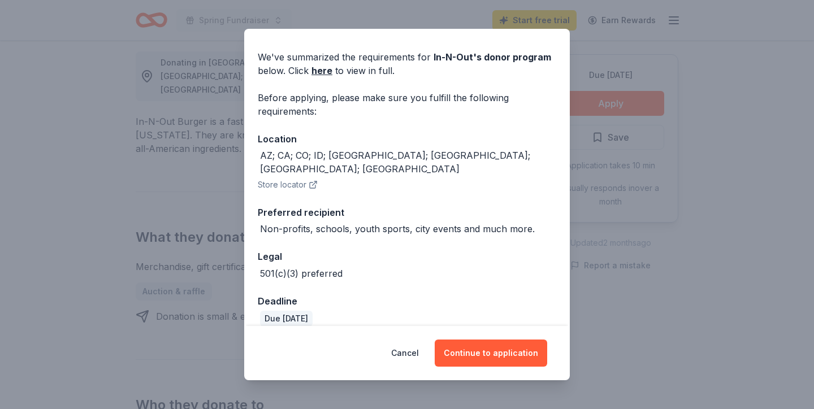
scroll to position [33, 0]
click at [413, 355] on button "Cancel" at bounding box center [405, 353] width 28 height 27
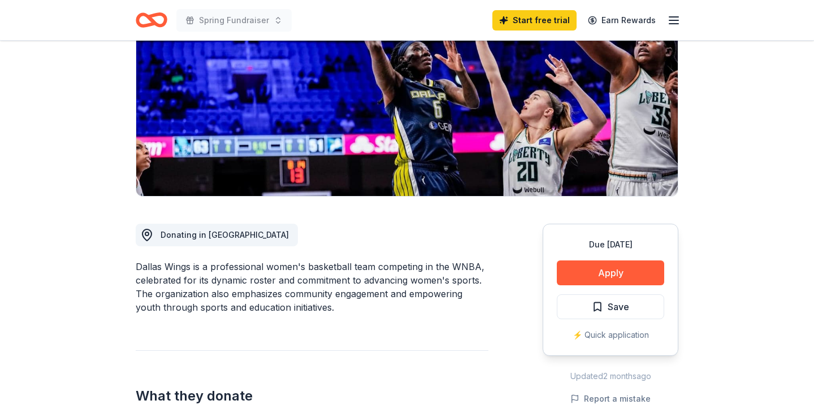
scroll to position [186, 0]
